Goal: Information Seeking & Learning: Understand process/instructions

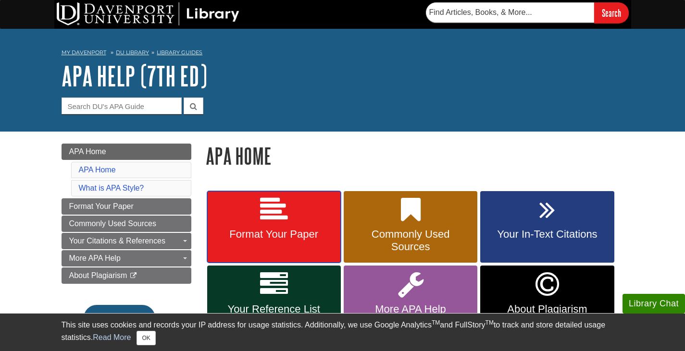
click at [286, 232] on span "Format Your Paper" at bounding box center [273, 234] width 119 height 12
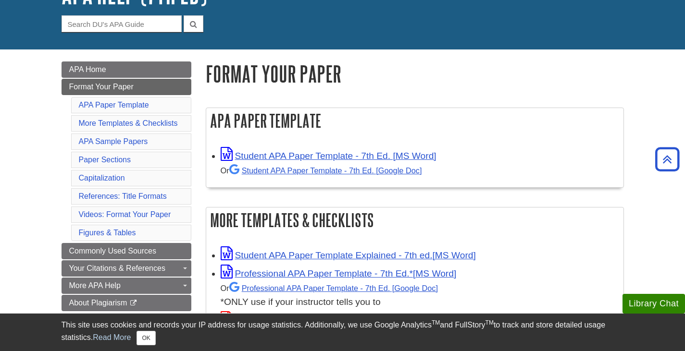
scroll to position [48, 0]
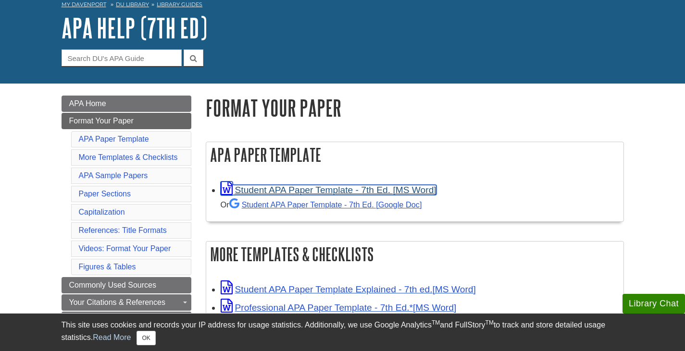
click at [313, 193] on link "Student APA Paper Template - 7th Ed. [MS Word]" at bounding box center [329, 190] width 216 height 10
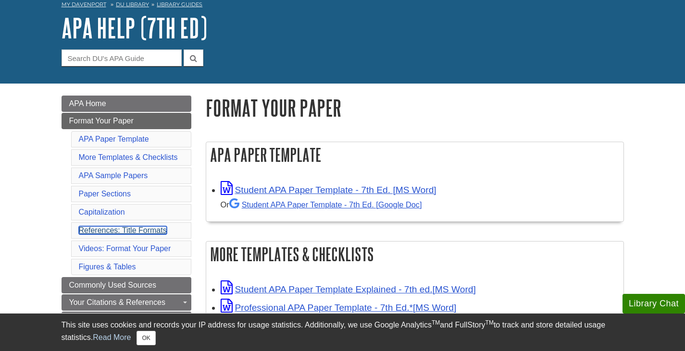
click at [113, 230] on link "References: Title Formats" at bounding box center [123, 230] width 88 height 8
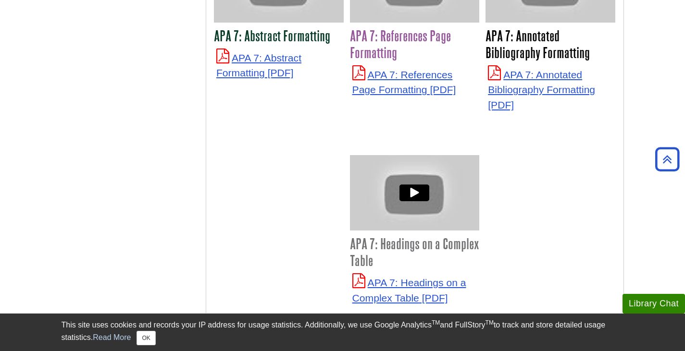
scroll to position [2605, 0]
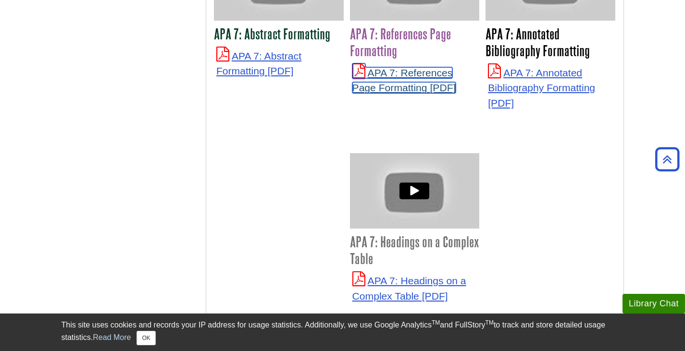
click at [403, 71] on link "APA 7: References Page Formatting" at bounding box center [404, 80] width 104 height 26
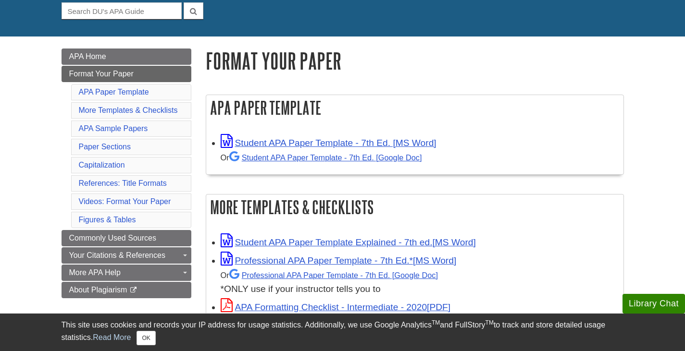
scroll to position [96, 0]
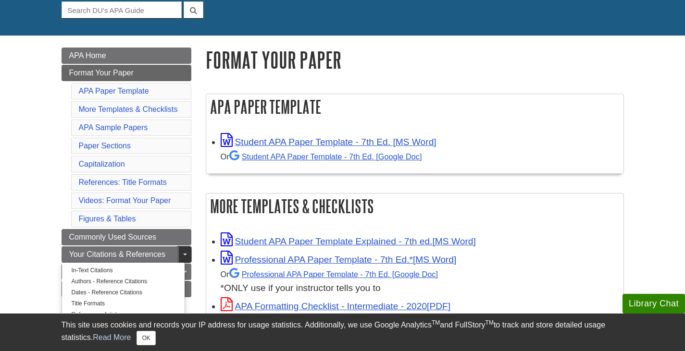
click at [183, 257] on link "Toggle Dropdown" at bounding box center [184, 255] width 13 height 16
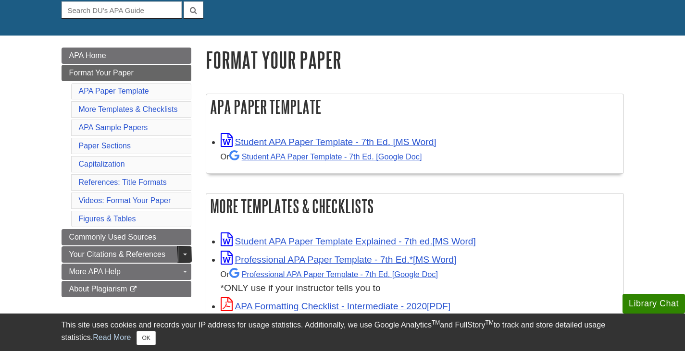
click at [182, 255] on link "Toggle Dropdown" at bounding box center [184, 255] width 13 height 16
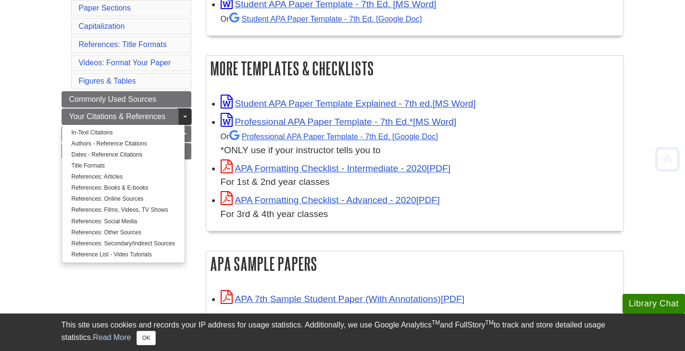
scroll to position [240, 0]
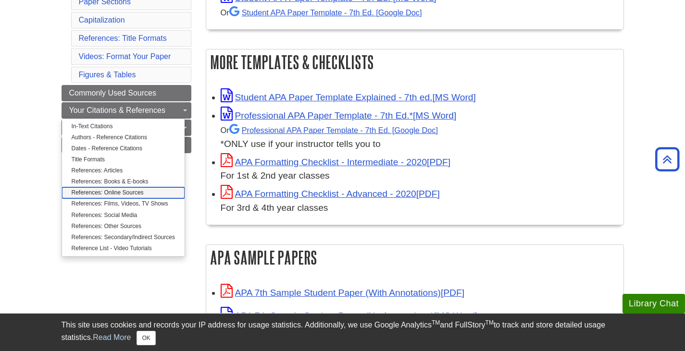
click at [106, 192] on link "References: Online Sources" at bounding box center [123, 192] width 123 height 11
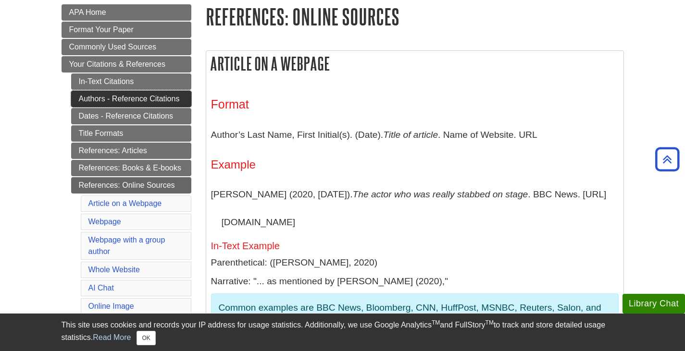
scroll to position [48, 0]
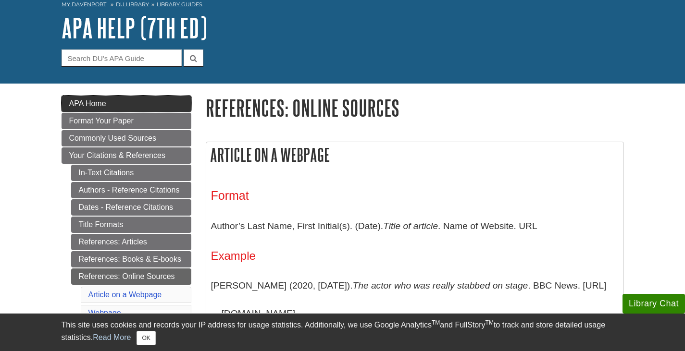
click at [80, 100] on span "APA Home" at bounding box center [87, 104] width 37 height 8
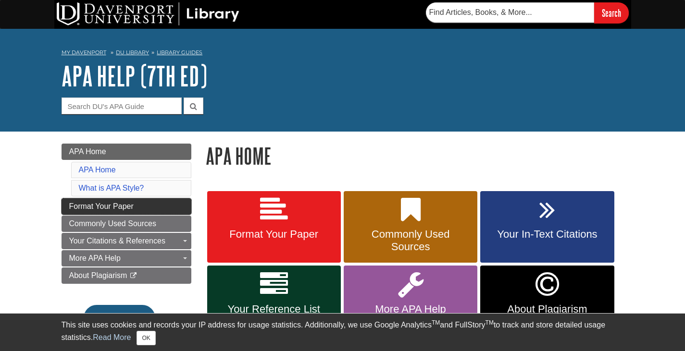
click at [125, 208] on span "Format Your Paper" at bounding box center [101, 206] width 64 height 8
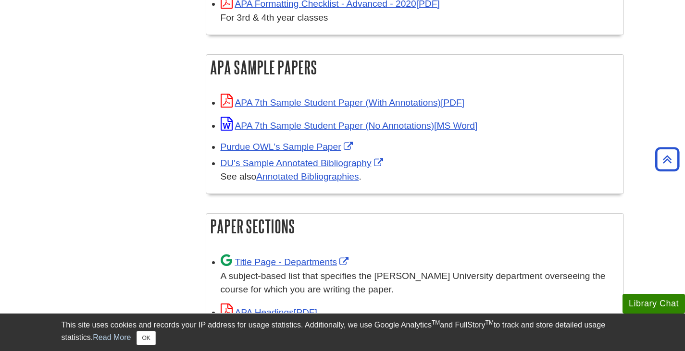
scroll to position [433, 0]
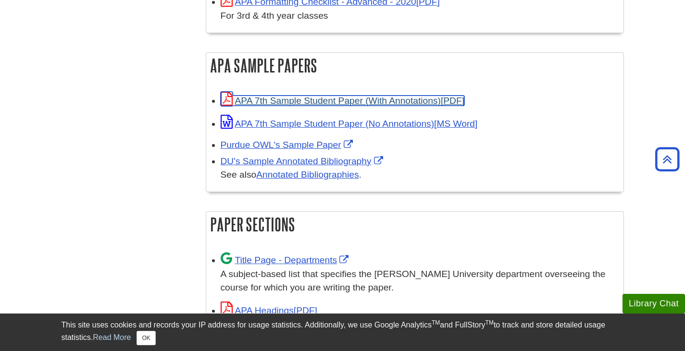
click at [295, 100] on link "APA 7th Sample Student Paper (With Annotations)" at bounding box center [343, 101] width 244 height 10
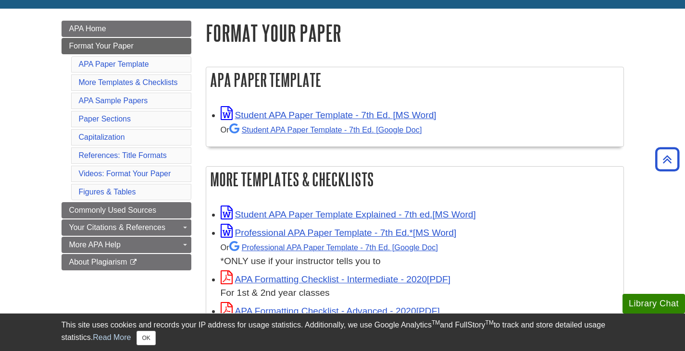
scroll to position [96, 0]
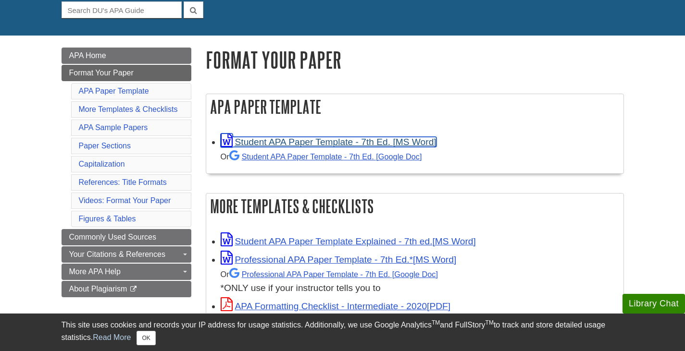
click at [276, 145] on link "Student APA Paper Template - 7th Ed. [MS Word]" at bounding box center [329, 142] width 216 height 10
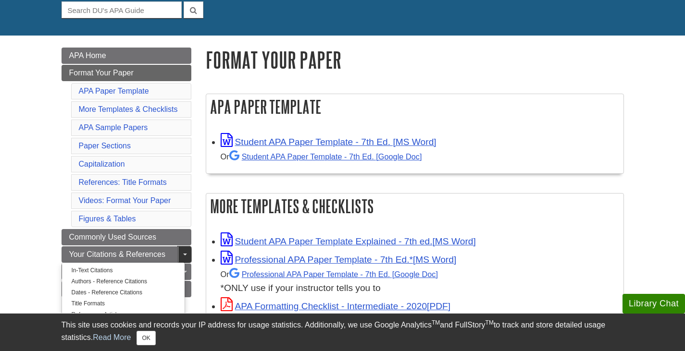
click at [182, 254] on link "Toggle Dropdown" at bounding box center [184, 255] width 13 height 16
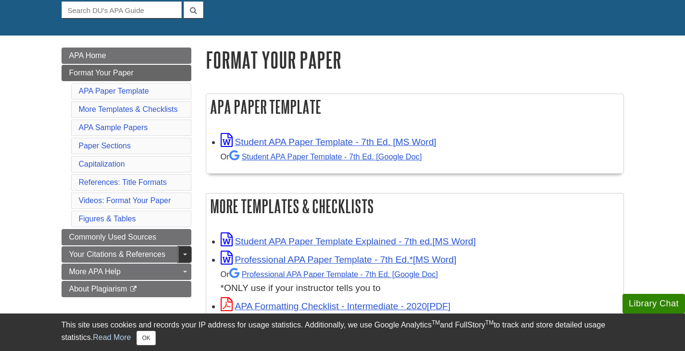
click at [181, 255] on link "Toggle Dropdown" at bounding box center [184, 255] width 13 height 16
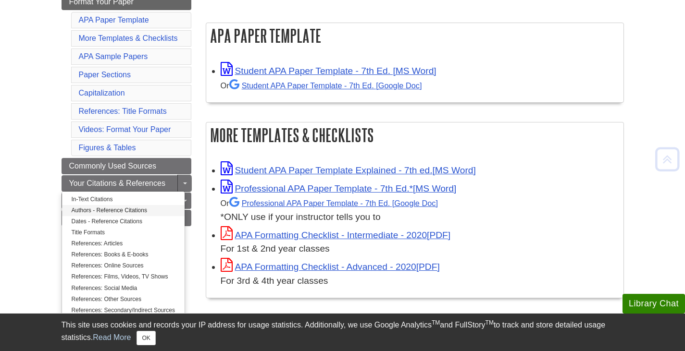
scroll to position [192, 0]
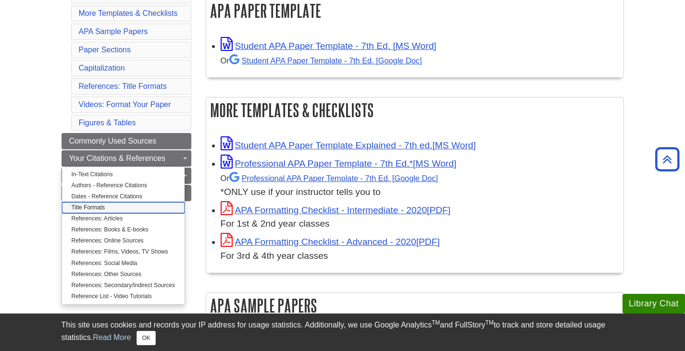
click at [85, 207] on link "Title Formats" at bounding box center [123, 207] width 123 height 11
